Goal: Navigation & Orientation: Go to known website

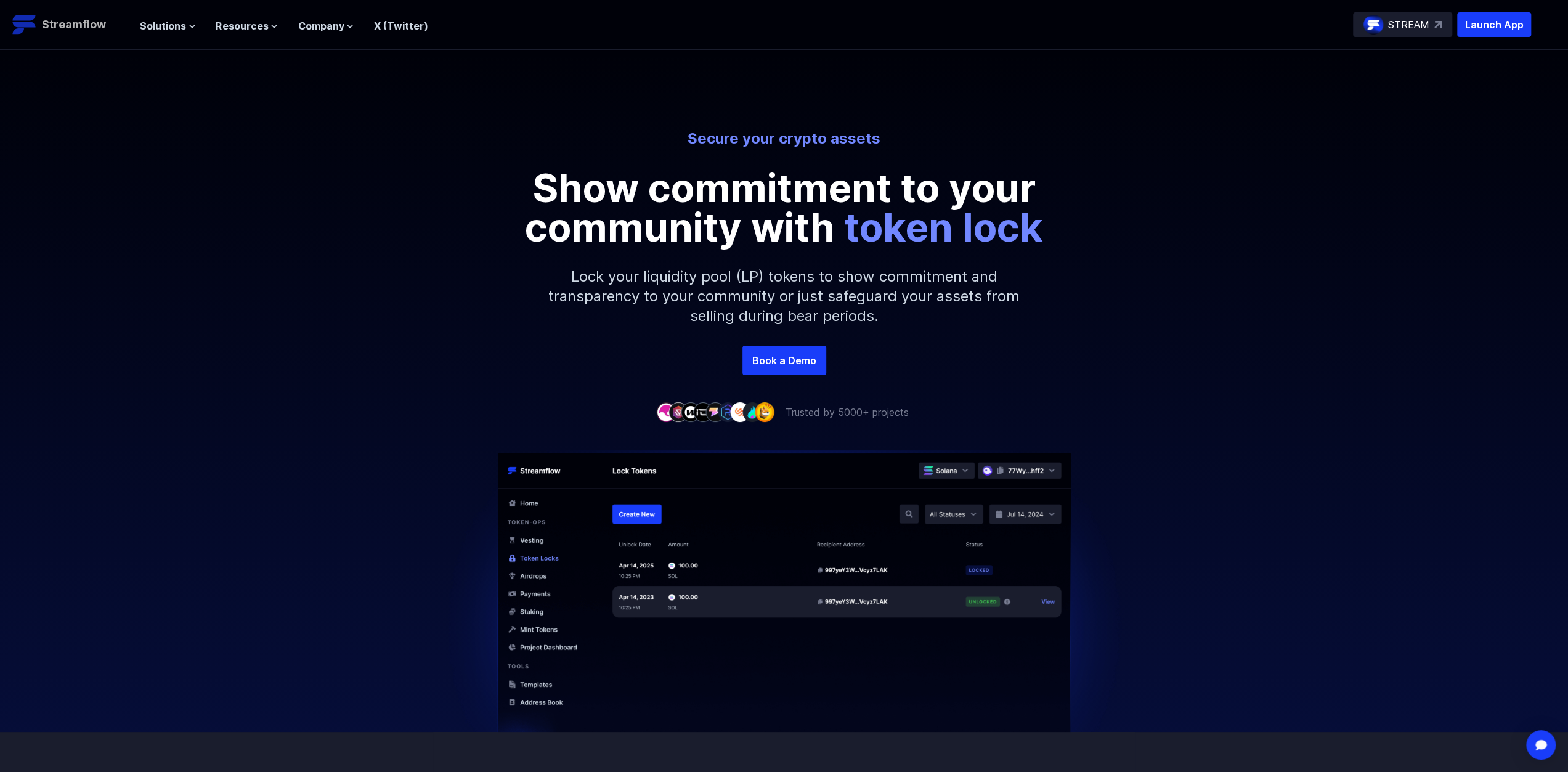
click at [97, 28] on p "Streamflow" at bounding box center [74, 25] width 64 height 17
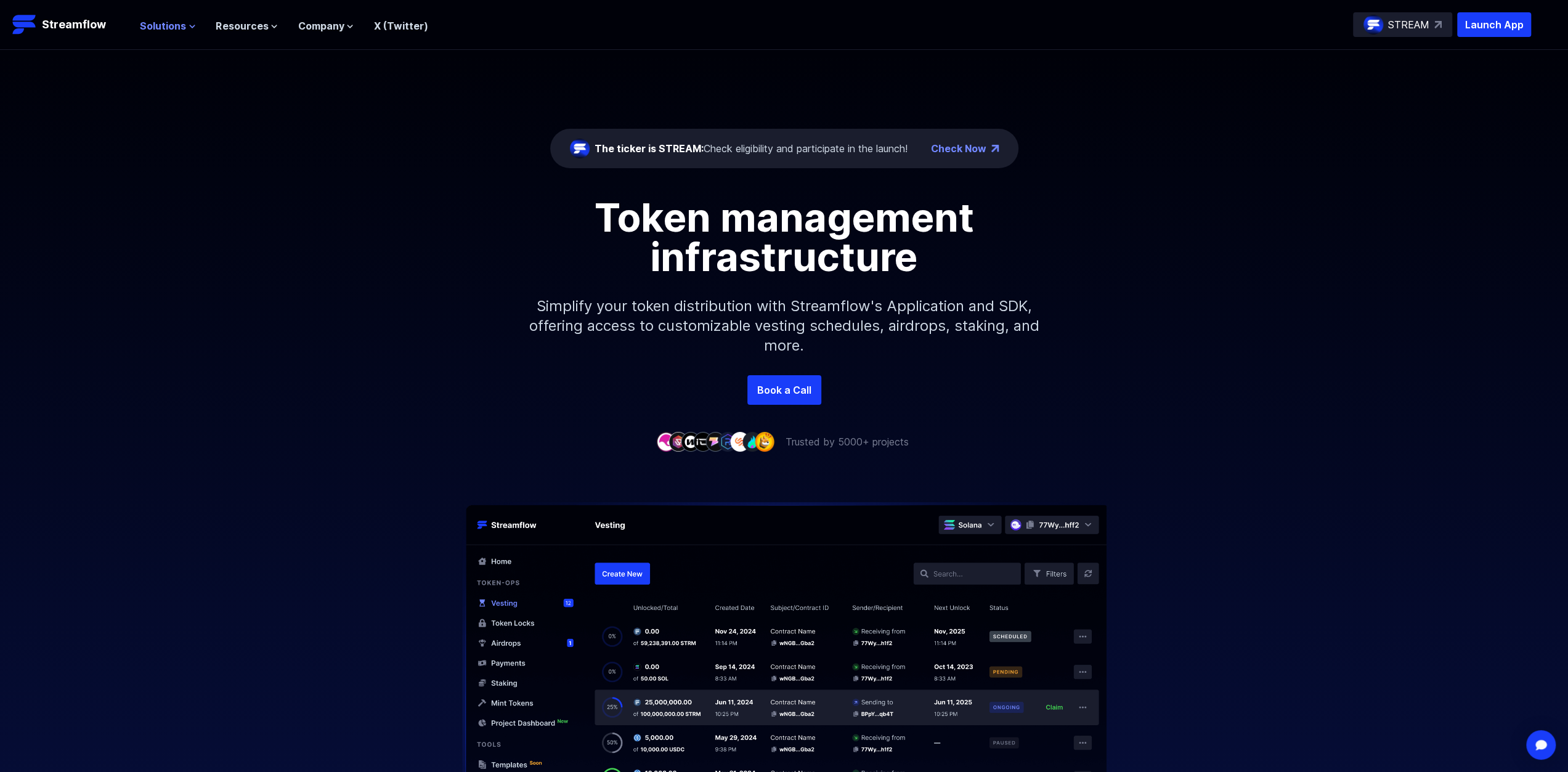
click at [185, 20] on button "Solutions" at bounding box center [168, 25] width 56 height 15
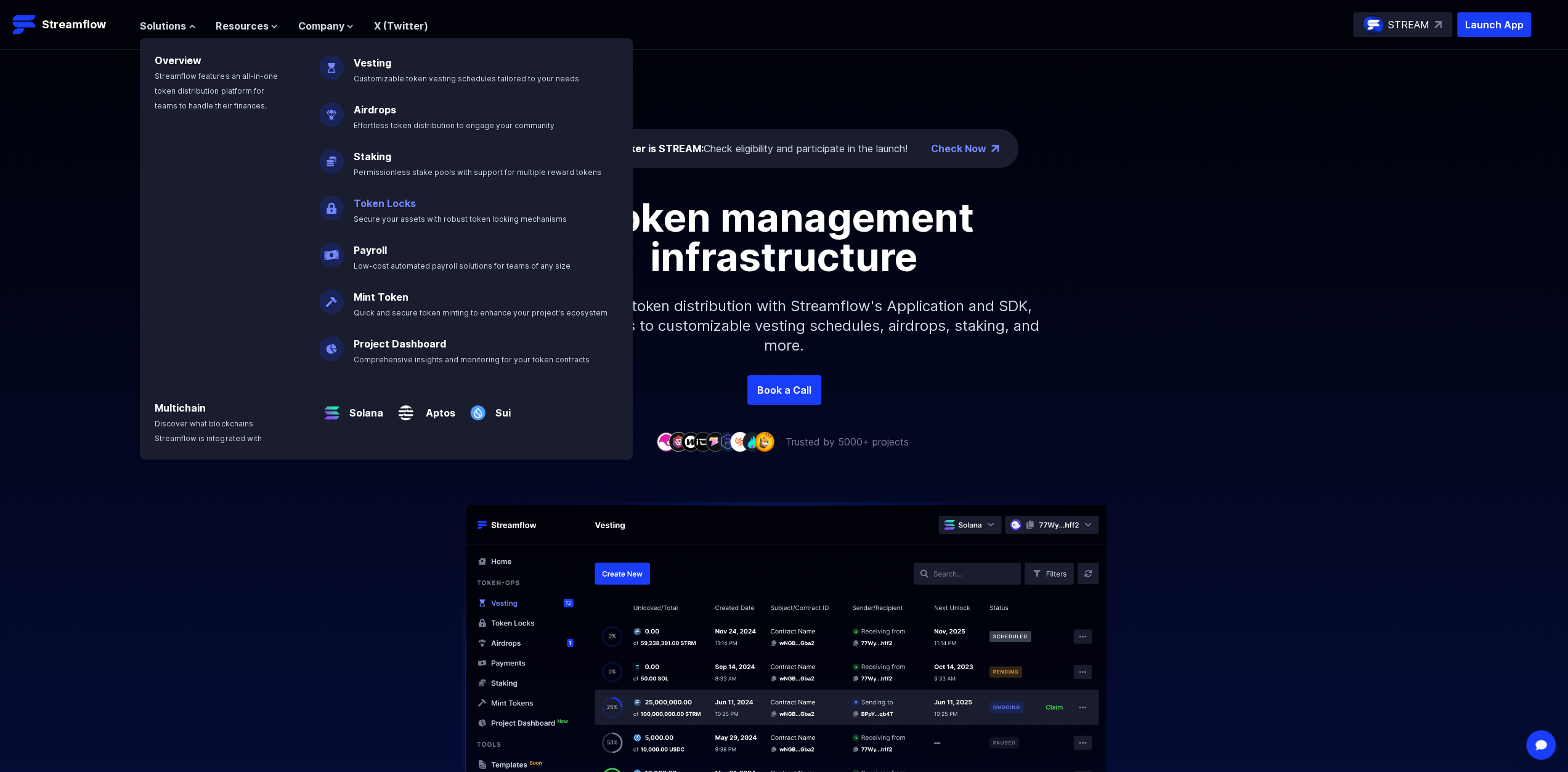
click at [376, 210] on p "Token Locks Secure your assets with robust token locking mechanisms" at bounding box center [469, 205] width 245 height 39
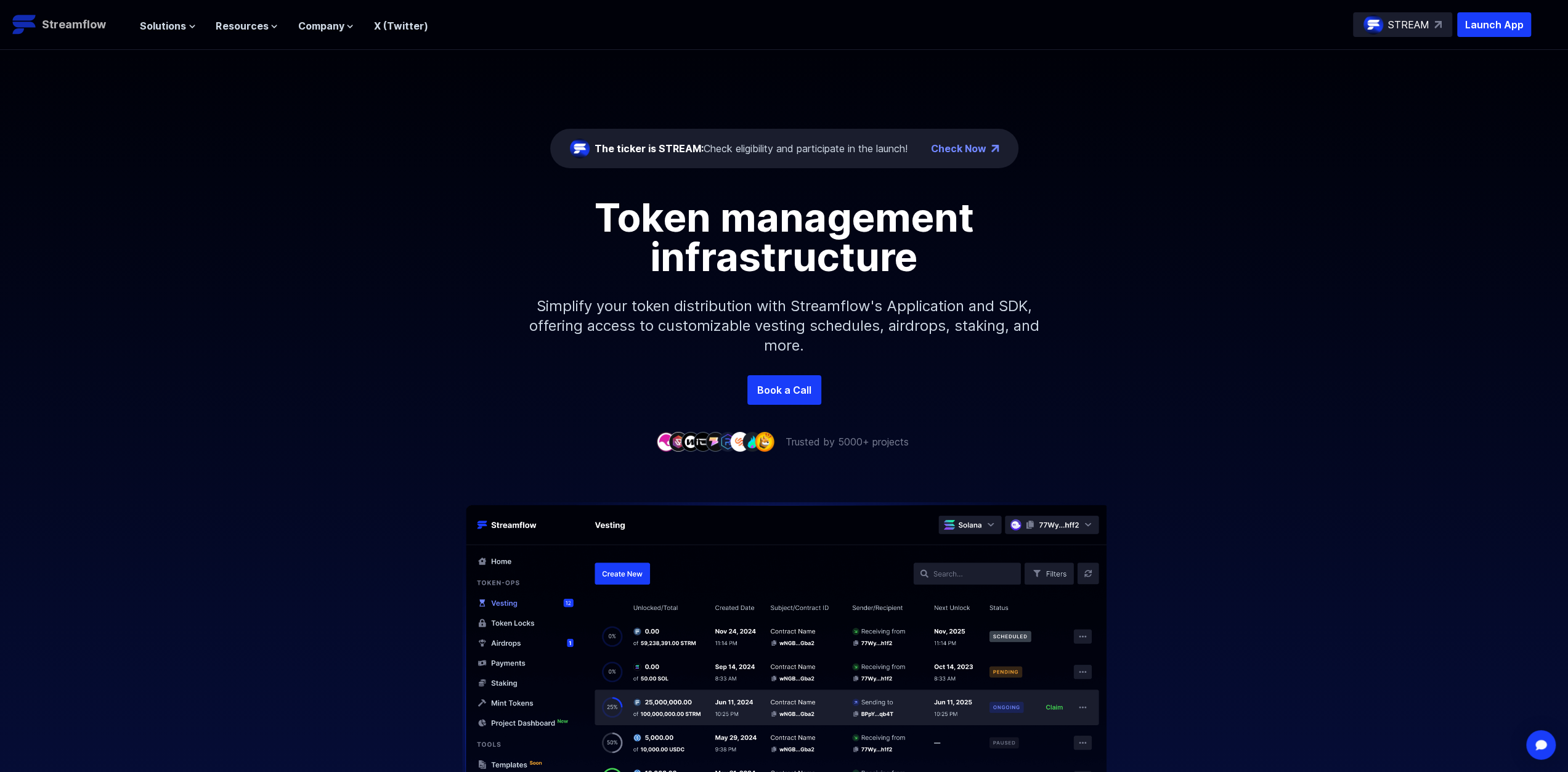
click at [93, 27] on p "Streamflow" at bounding box center [74, 25] width 64 height 17
click at [1398, 25] on p "STREAM" at bounding box center [1409, 24] width 41 height 15
click at [1511, 28] on p "Launch App" at bounding box center [1494, 25] width 74 height 25
